Goal: Information Seeking & Learning: Understand process/instructions

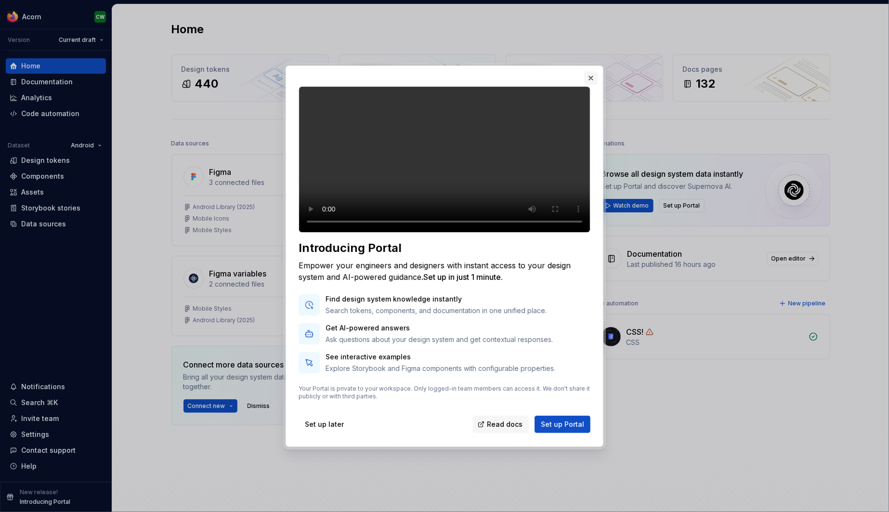
click at [592, 73] on button "button" at bounding box center [590, 77] width 13 height 13
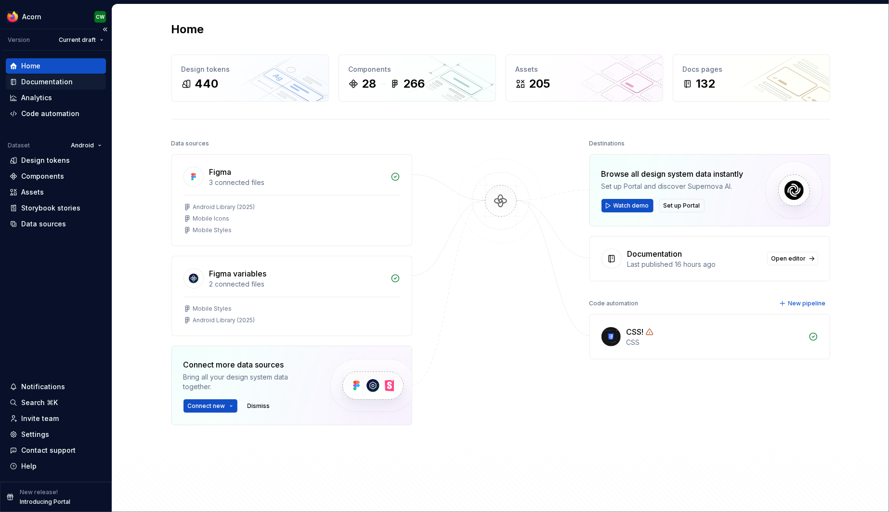
click at [23, 80] on div "Documentation" at bounding box center [47, 82] width 52 height 10
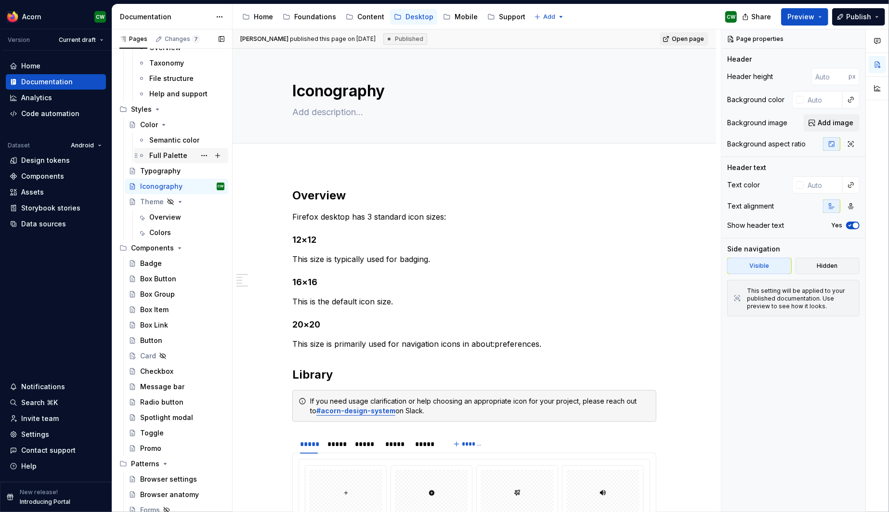
scroll to position [187, 0]
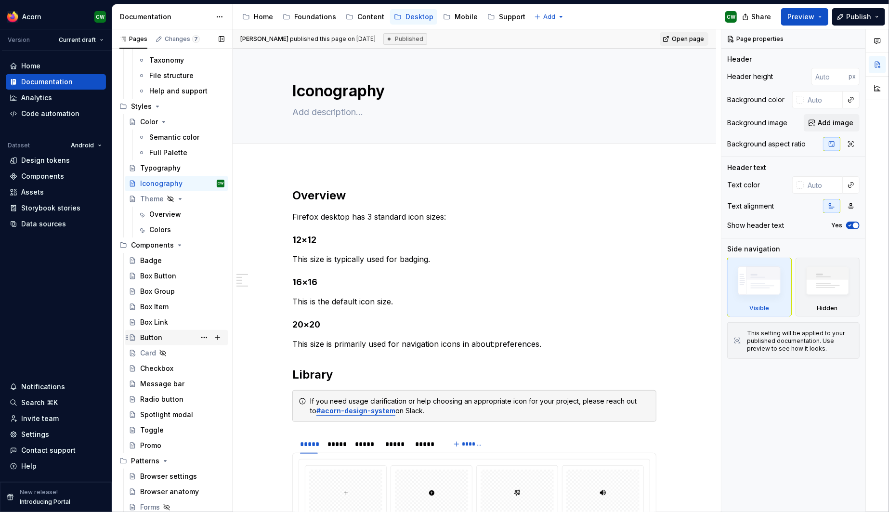
click at [158, 334] on div "Button" at bounding box center [151, 338] width 22 height 10
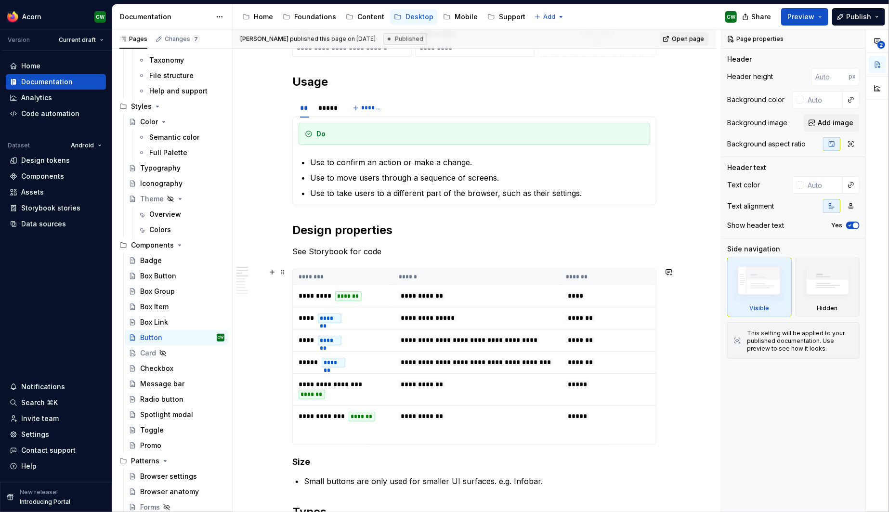
scroll to position [377, 0]
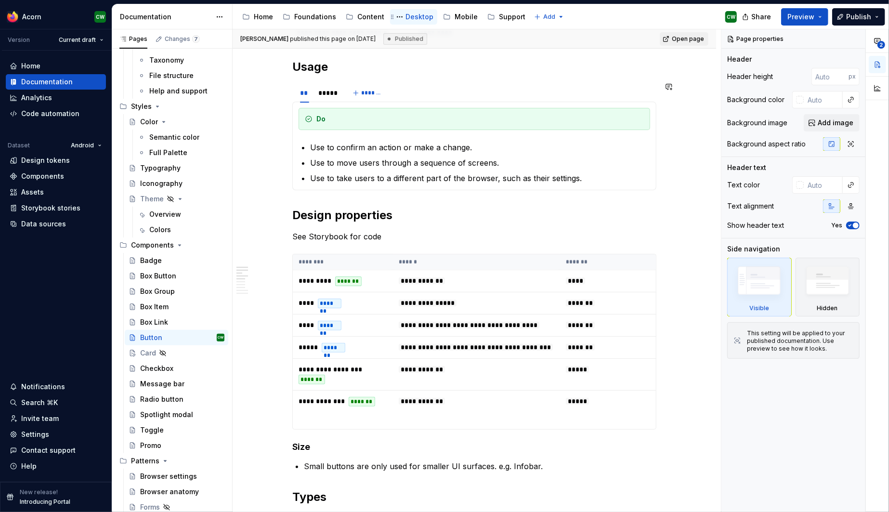
type textarea "*"
